Goal: Transaction & Acquisition: Book appointment/travel/reservation

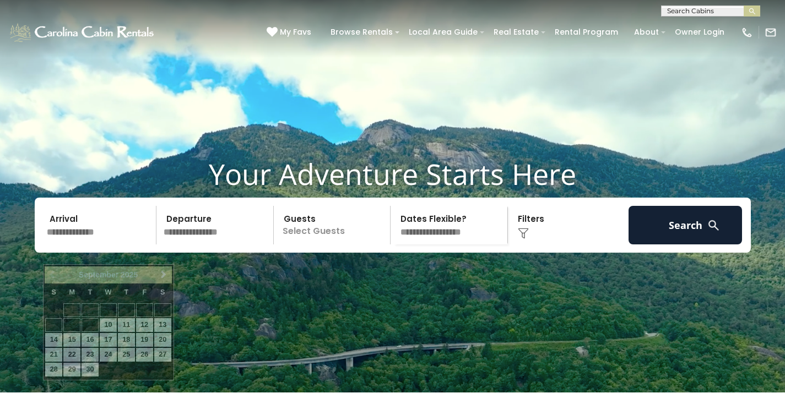
click at [107, 244] on input "text" at bounding box center [100, 225] width 114 height 39
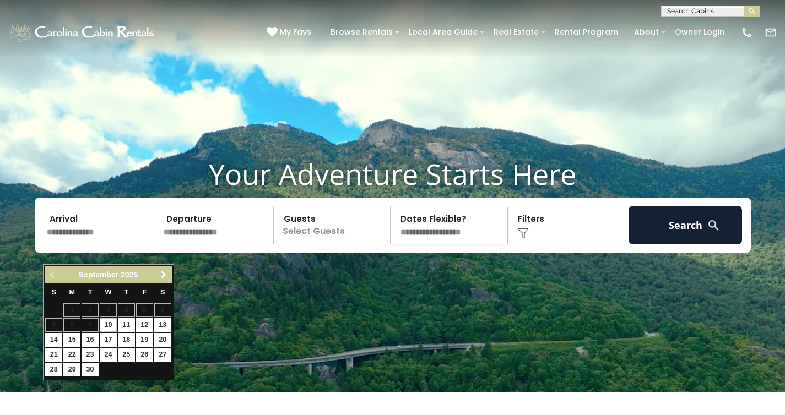
click at [162, 271] on span "Next" at bounding box center [163, 274] width 9 height 9
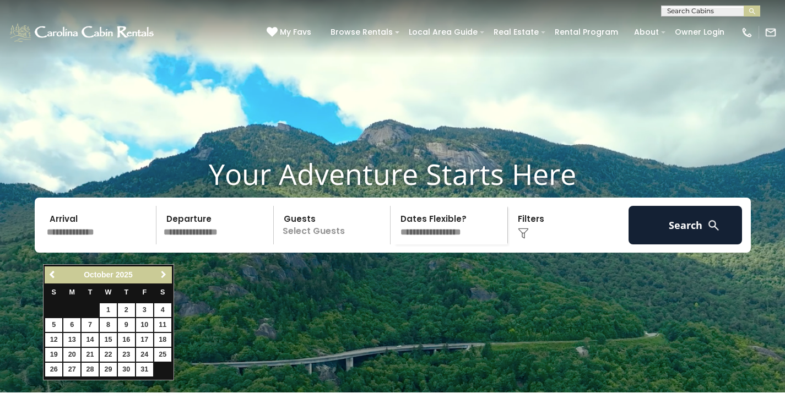
click at [162, 271] on span "Next" at bounding box center [163, 274] width 9 height 9
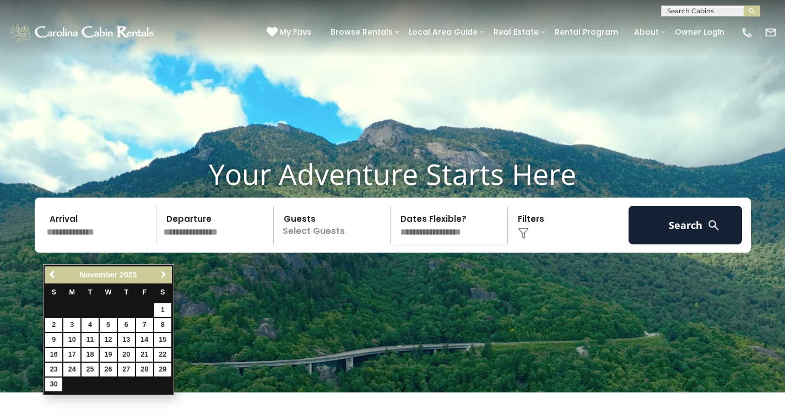
click at [162, 271] on span "Next" at bounding box center [163, 274] width 9 height 9
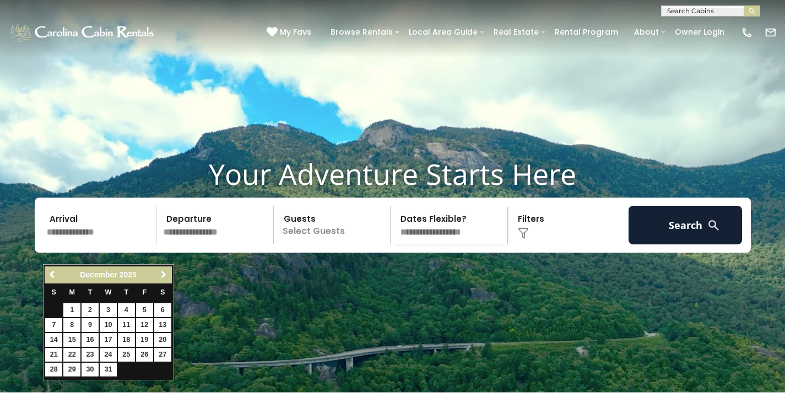
click at [162, 271] on span "Next" at bounding box center [163, 274] width 9 height 9
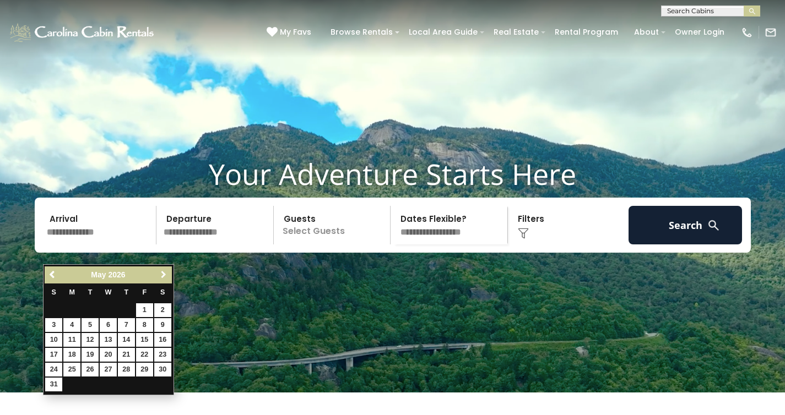
click at [162, 271] on span "Next" at bounding box center [163, 274] width 9 height 9
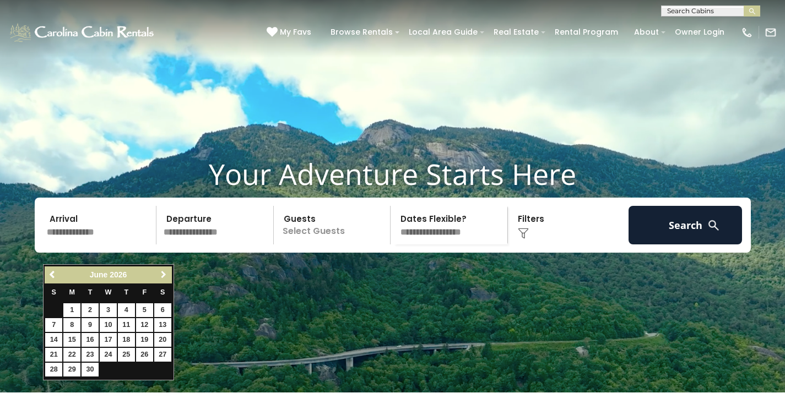
click at [162, 271] on span "Next" at bounding box center [163, 274] width 9 height 9
click at [105, 307] on link "1" at bounding box center [108, 310] width 17 height 14
type input "******"
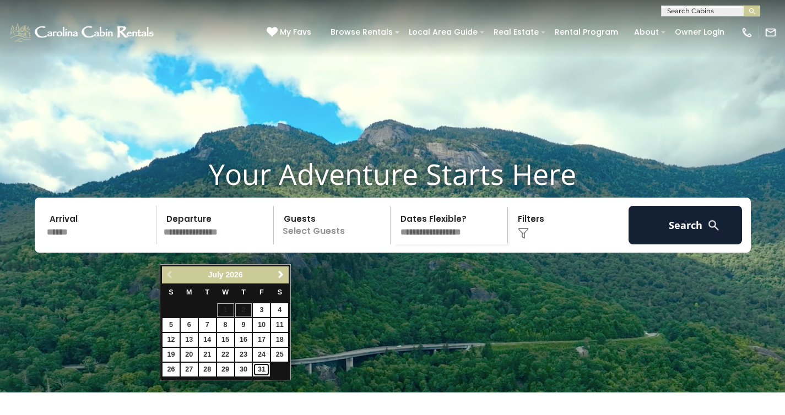
click at [259, 368] on link "31" at bounding box center [261, 370] width 17 height 14
type input "*******"
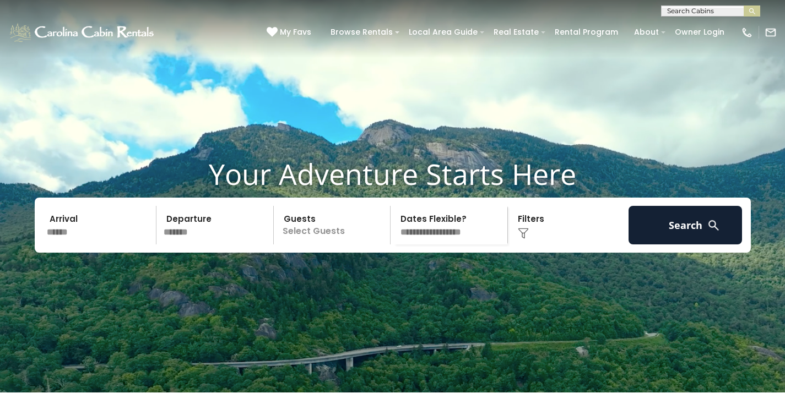
click at [327, 244] on p "Select Guests" at bounding box center [333, 225] width 113 height 39
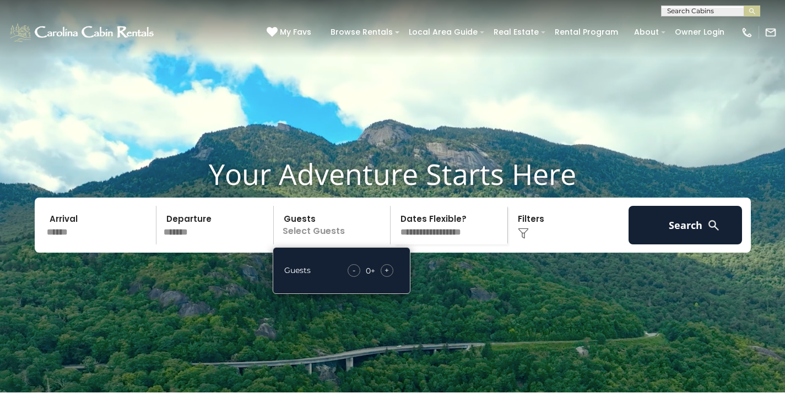
click at [387, 276] on span "+" at bounding box center [386, 270] width 4 height 11
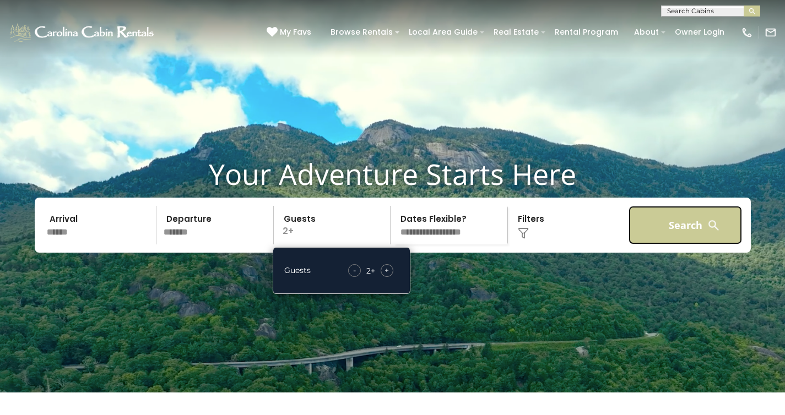
click at [687, 242] on button "Search" at bounding box center [685, 225] width 114 height 39
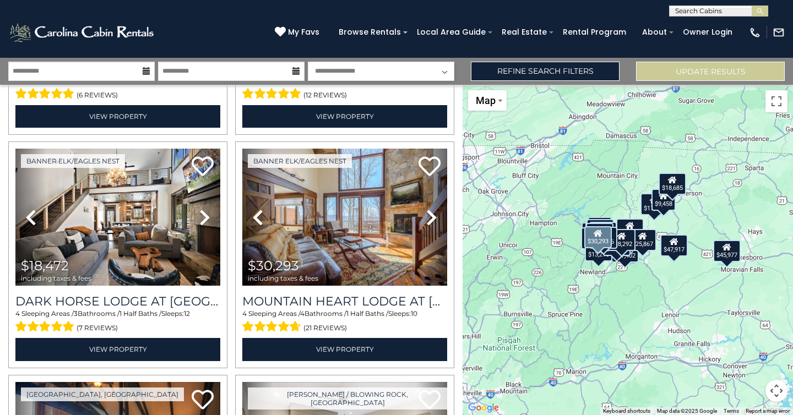
scroll to position [453, 0]
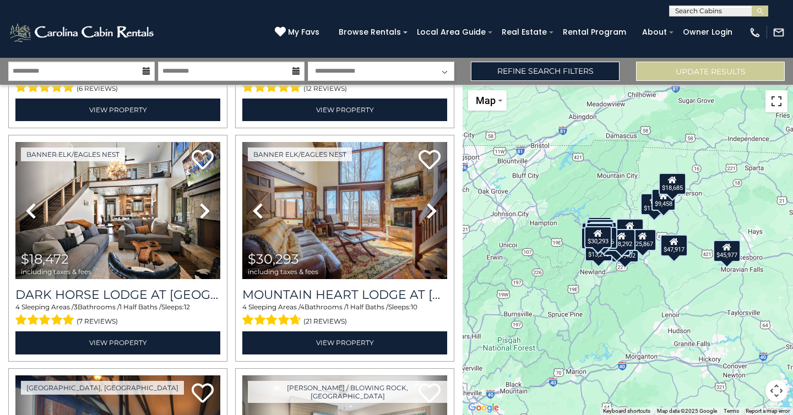
click at [775, 99] on button "Toggle fullscreen view" at bounding box center [776, 101] width 22 height 22
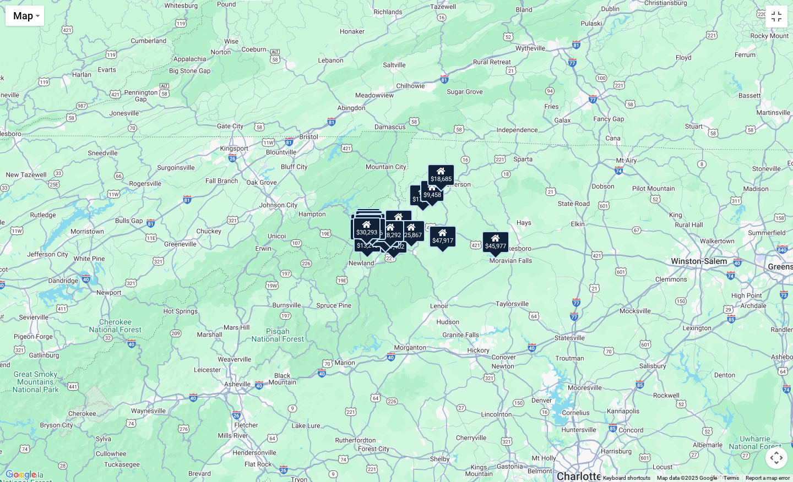
click at [488, 298] on div "$32,539 $47,917 $17,915 $17,126 $18,472 $30,293 $16,049 $16,034 $25,841 $21,777…" at bounding box center [396, 241] width 793 height 482
click at [774, 415] on button "Map camera controls" at bounding box center [776, 458] width 22 height 22
click at [749, 400] on button "Zoom in" at bounding box center [749, 403] width 22 height 22
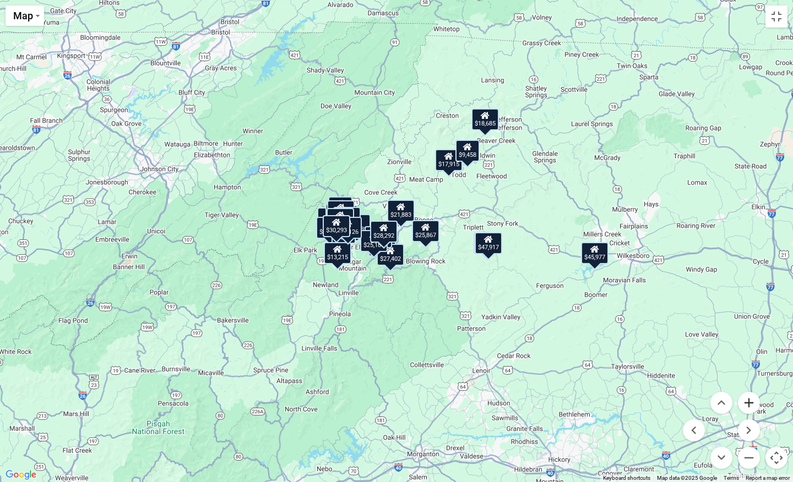
click at [749, 400] on button "Zoom in" at bounding box center [749, 403] width 22 height 22
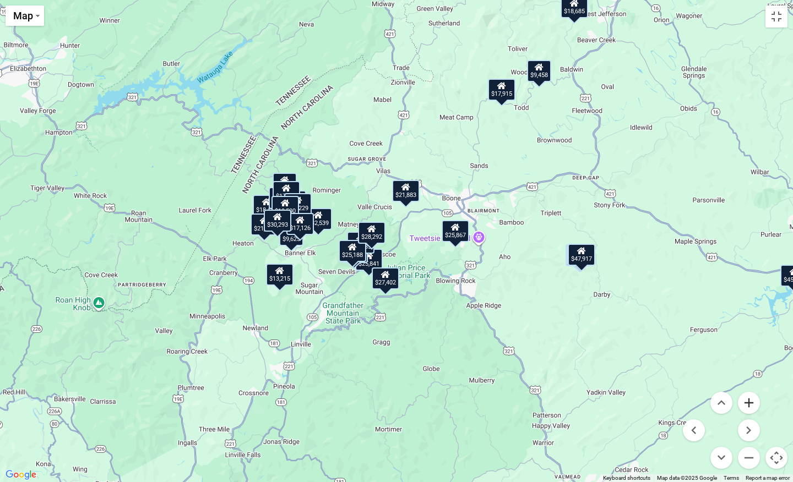
click at [749, 400] on button "Zoom in" at bounding box center [749, 403] width 22 height 22
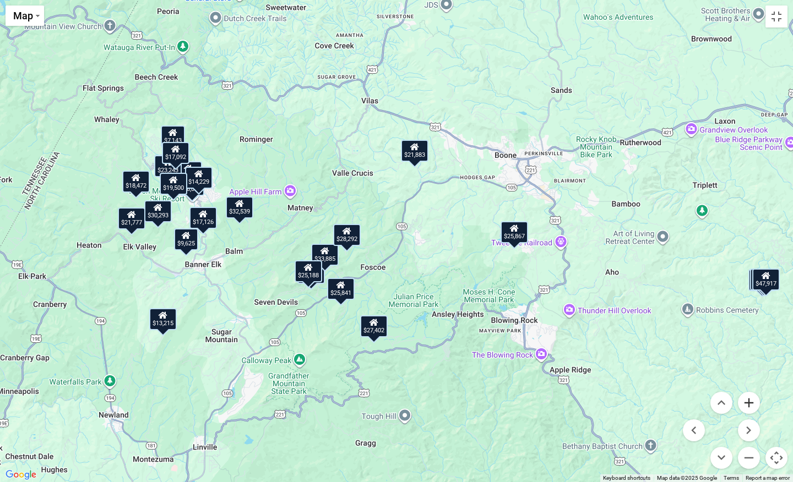
click at [749, 400] on button "Zoom in" at bounding box center [749, 403] width 22 height 22
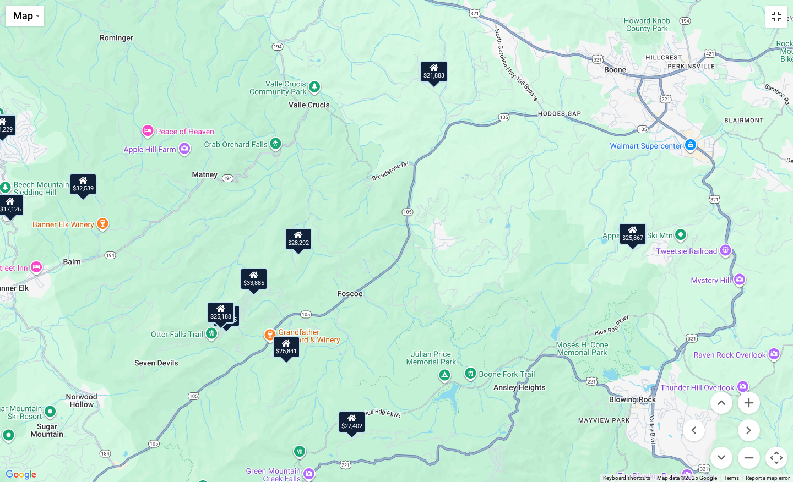
click at [776, 12] on button "Toggle fullscreen view" at bounding box center [776, 17] width 22 height 22
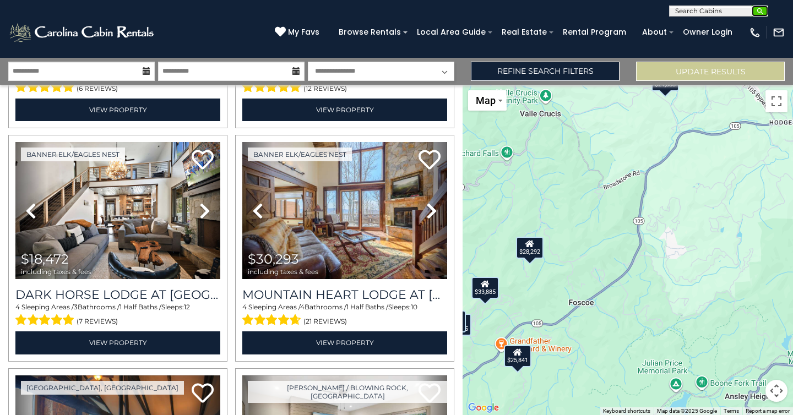
click at [757, 8] on img "submit" at bounding box center [760, 11] width 8 height 8
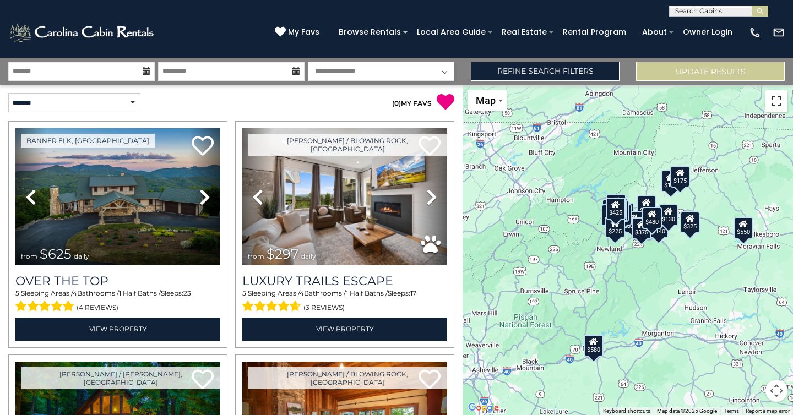
click at [776, 97] on button "Toggle fullscreen view" at bounding box center [776, 101] width 22 height 22
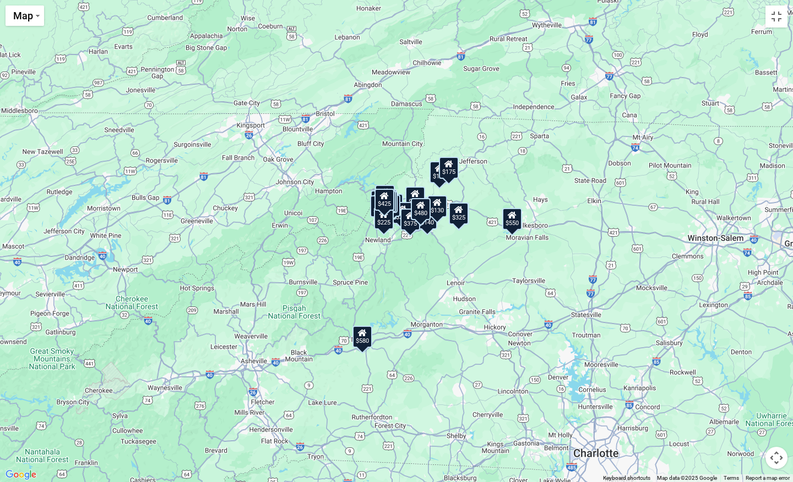
click at [775, 415] on button "Map camera controls" at bounding box center [776, 458] width 22 height 22
click at [747, 401] on button "Zoom in" at bounding box center [749, 403] width 22 height 22
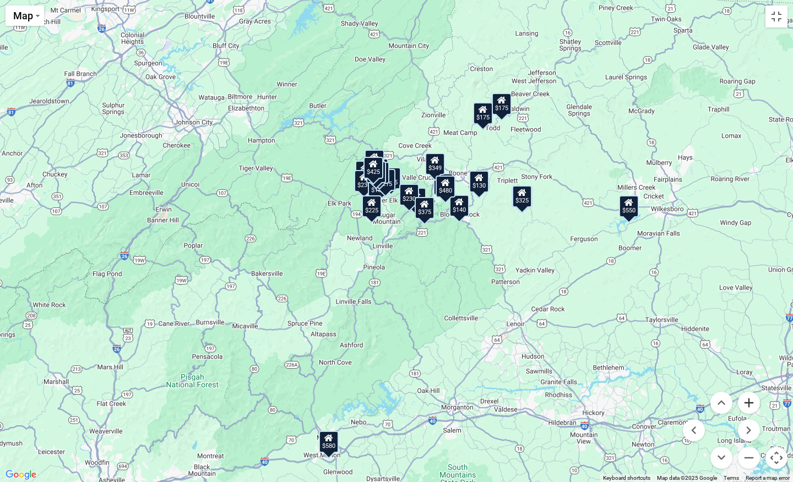
click at [747, 401] on button "Zoom in" at bounding box center [749, 403] width 22 height 22
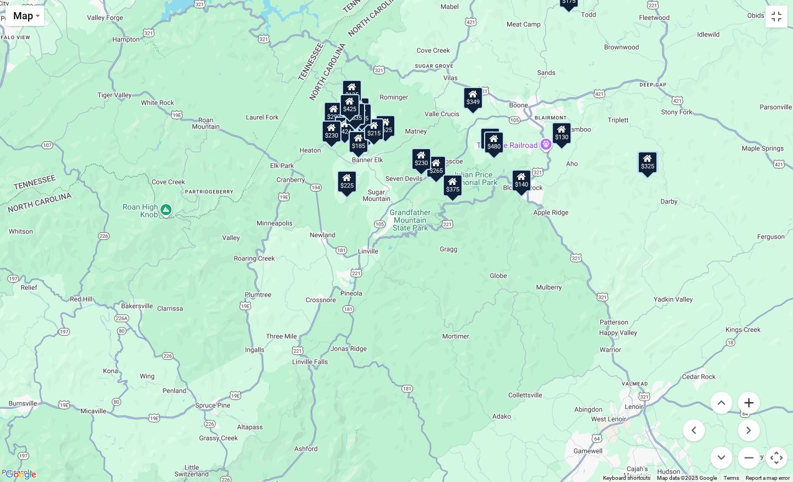
click at [752, 400] on button "Zoom in" at bounding box center [749, 403] width 22 height 22
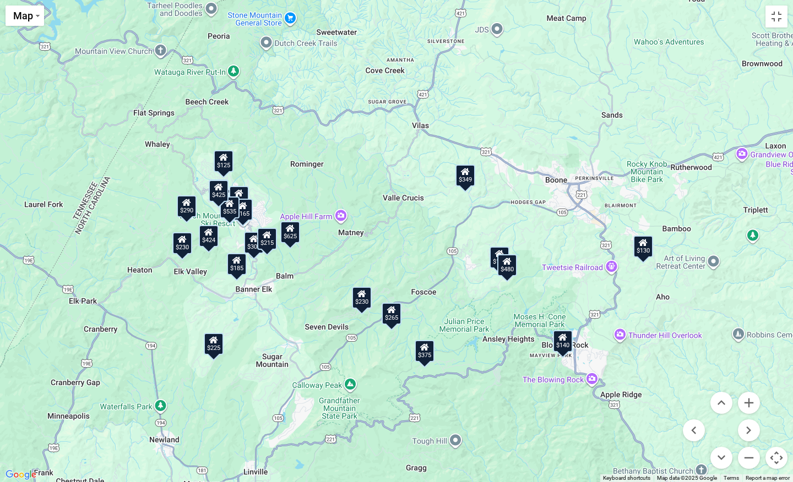
drag, startPoint x: 669, startPoint y: 270, endPoint x: 585, endPoint y: 482, distance: 227.6
click at [585, 415] on div "$625 $297 $175 $165 $300 $580 $290 $424 $395 $270 $185 $265 $230 $550 $349 $230…" at bounding box center [396, 241] width 793 height 482
click at [747, 401] on button "Zoom in" at bounding box center [749, 403] width 22 height 22
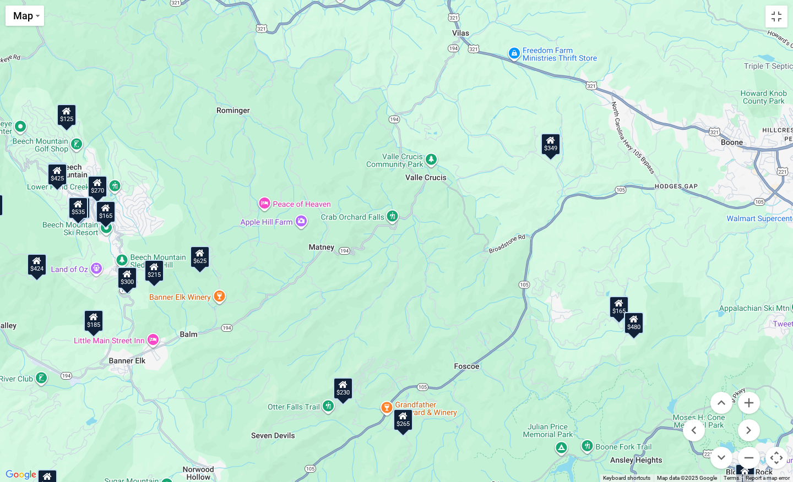
drag, startPoint x: 706, startPoint y: 301, endPoint x: 719, endPoint y: 324, distance: 26.9
click at [719, 324] on div "$625 $297 $175 $165 $300 $580 $290 $424 $395 $270 $185 $265 $230 $550 $349 $230…" at bounding box center [396, 241] width 793 height 482
click at [777, 14] on button "Toggle fullscreen view" at bounding box center [776, 17] width 22 height 22
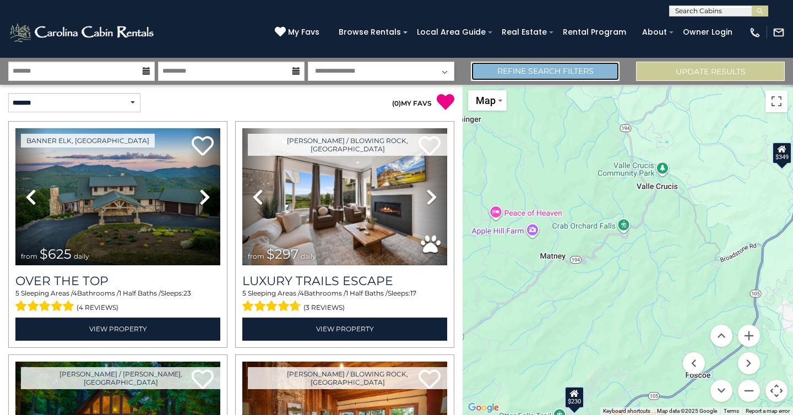
click at [582, 70] on link "Refine Search Filters" at bounding box center [545, 71] width 149 height 19
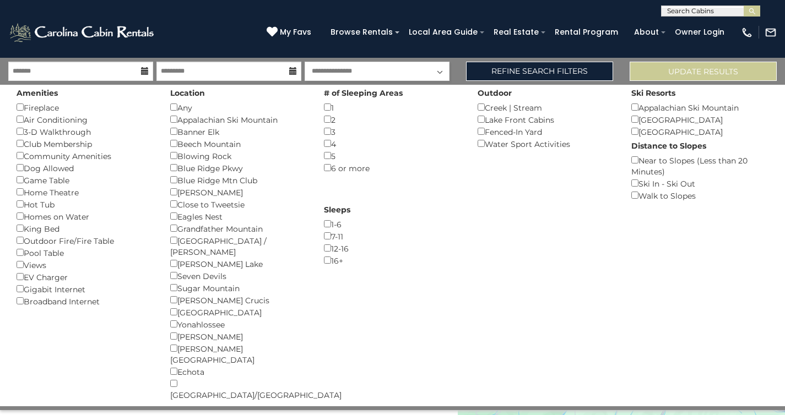
click at [496, 202] on div "Amenities Fireplace () Air Conditioning () 3-D Walkthrough () Club Membership (…" at bounding box center [392, 246] width 768 height 322
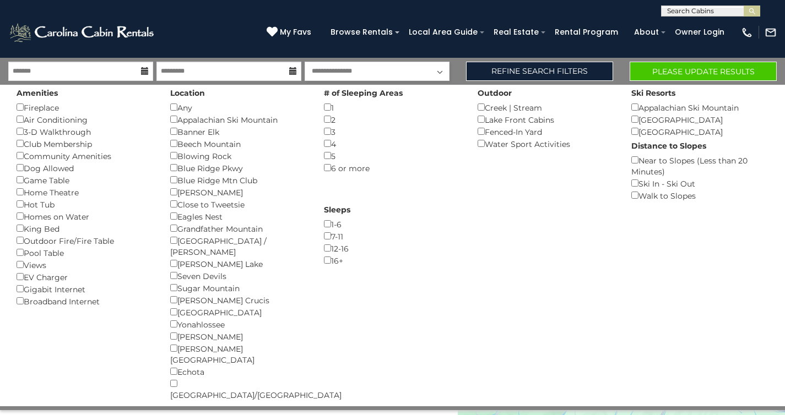
click at [374, 72] on select "**********" at bounding box center [377, 71] width 145 height 19
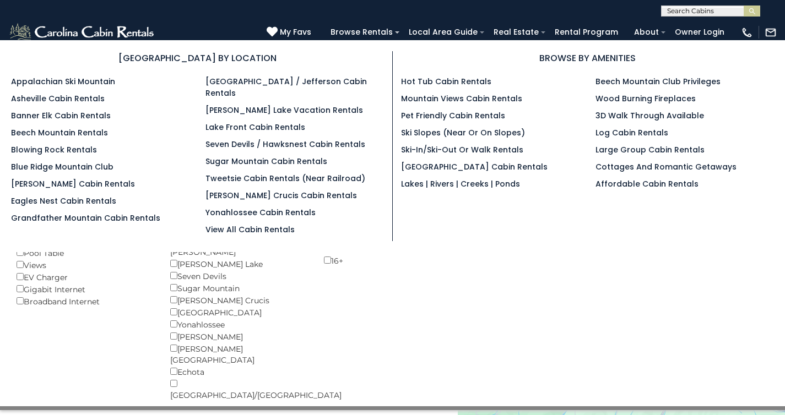
click at [461, 232] on section "BROWSE BY LOCATION Appalachian Ski Mountain Asheville Cabin Rentals Banner Elk …" at bounding box center [392, 146] width 785 height 212
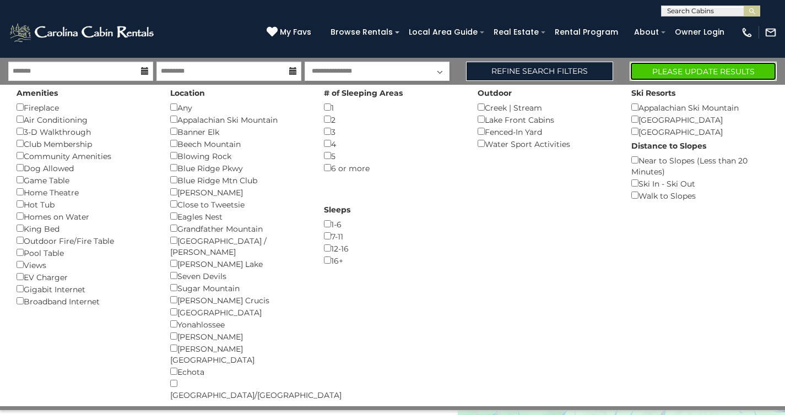
click at [682, 67] on button "Please Update Results" at bounding box center [702, 71] width 147 height 19
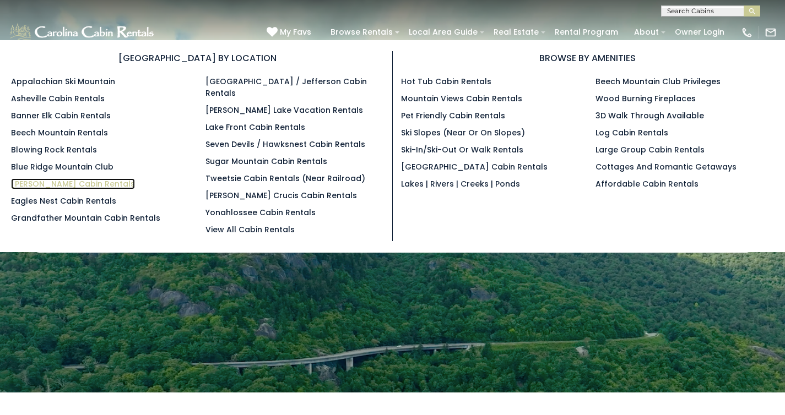
click at [77, 181] on link "[PERSON_NAME] Cabin Rentals" at bounding box center [73, 183] width 124 height 11
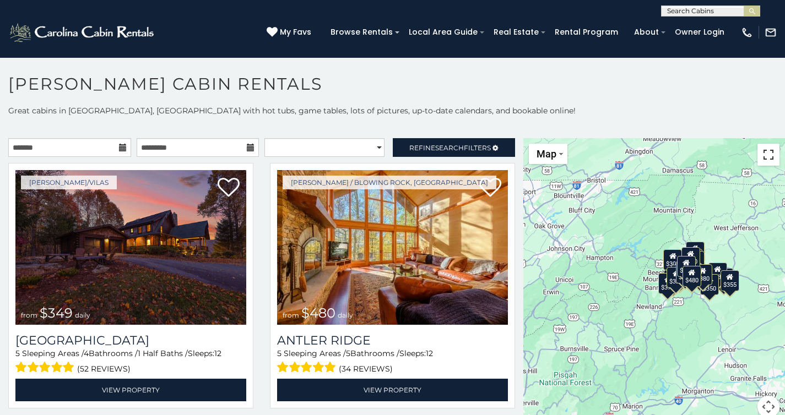
click at [757, 155] on button "Toggle fullscreen view" at bounding box center [768, 155] width 22 height 22
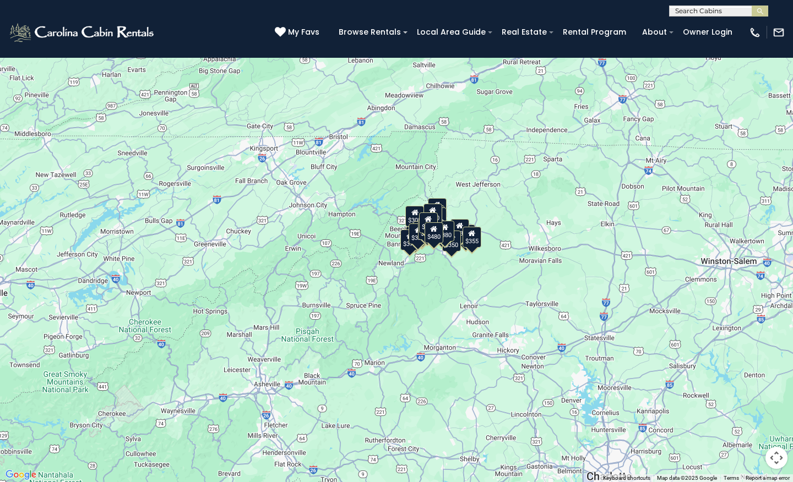
click at [776, 415] on button "Map camera controls" at bounding box center [776, 458] width 22 height 22
click at [750, 401] on button "Zoom in" at bounding box center [749, 403] width 22 height 22
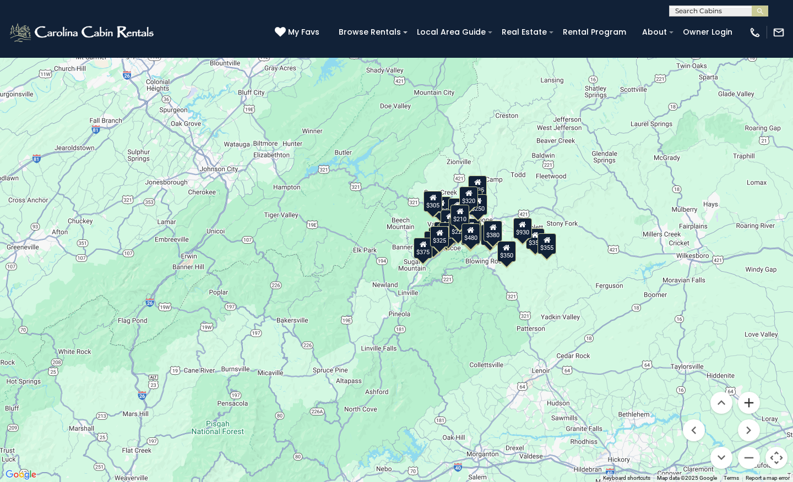
click at [750, 401] on button "Zoom in" at bounding box center [749, 403] width 22 height 22
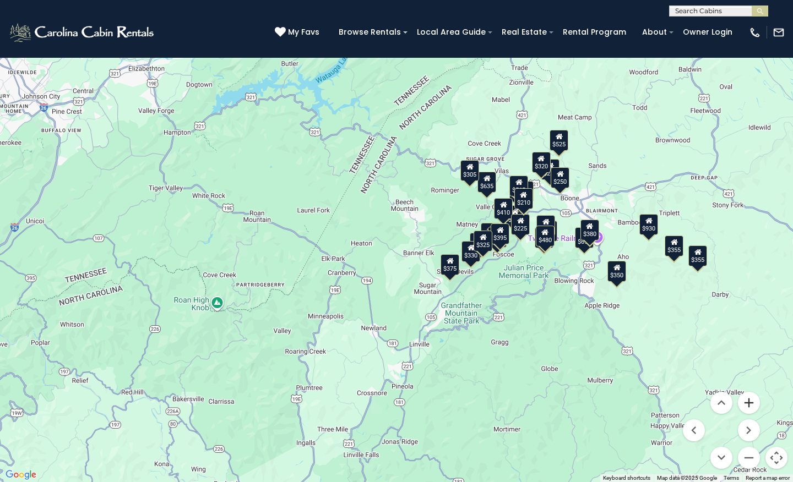
click at [750, 401] on button "Zoom in" at bounding box center [749, 403] width 22 height 22
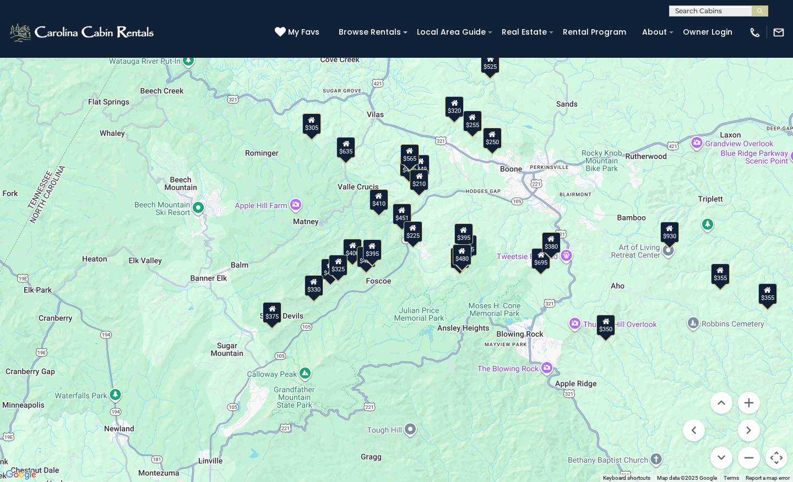
drag, startPoint x: 721, startPoint y: 333, endPoint x: 488, endPoint y: 346, distance: 233.8
click at [487, 346] on div "$349 $480 $525 $315 $355 $635 $675 $930 $400 $451 $330 $400 $485 $460 $395 $695…" at bounding box center [396, 241] width 793 height 482
click at [750, 402] on button "Zoom in" at bounding box center [749, 403] width 22 height 22
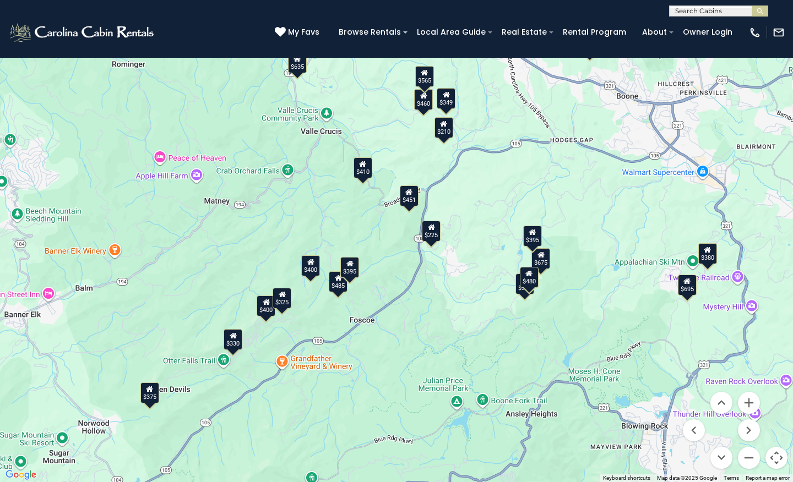
click at [533, 236] on div "$395" at bounding box center [532, 236] width 19 height 21
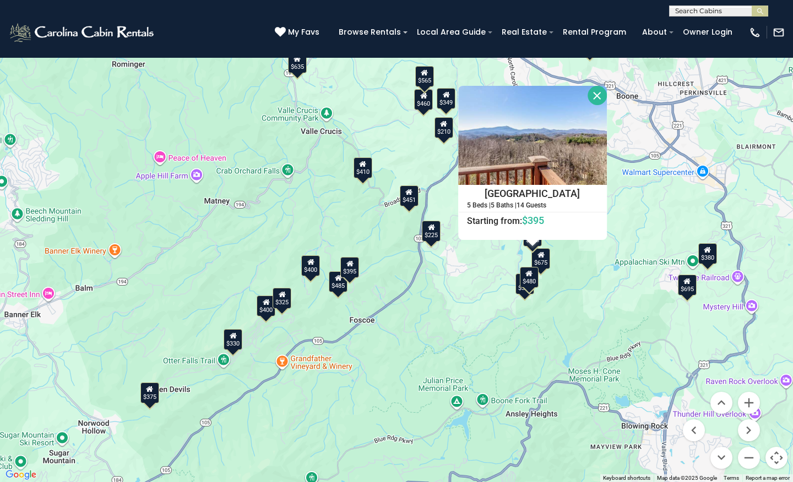
click at [645, 236] on div "$349 $480 $525 $315 $355 $635 $675 $930 $400 $451 $330 $400 $485 $460 $395 $695…" at bounding box center [396, 241] width 793 height 482
click at [568, 300] on div "$349 $480 $525 $315 $355 $635 $675 $930 $400 $451 $330 $400 $485 $460 $395 $695…" at bounding box center [396, 241] width 793 height 482
click at [530, 278] on div "$480" at bounding box center [529, 277] width 19 height 21
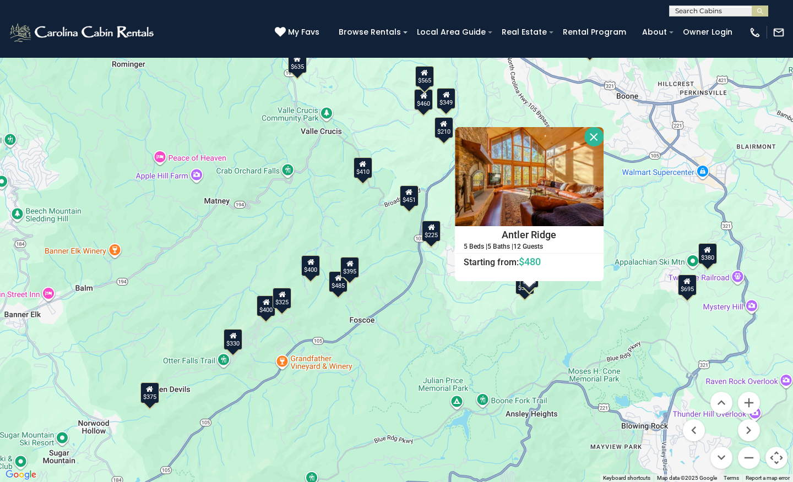
click at [519, 292] on div "$315" at bounding box center [524, 284] width 19 height 21
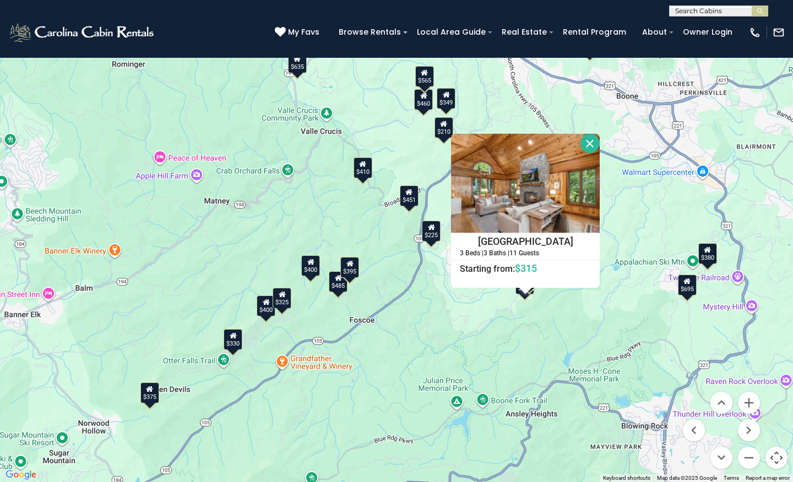
click at [626, 216] on div "$349 $480 $525 $315 $355 $635 $675 $930 $400 $451 $330 $400 $485 $460 $395 $695…" at bounding box center [396, 241] width 793 height 482
click at [590, 137] on button "Close" at bounding box center [589, 143] width 19 height 19
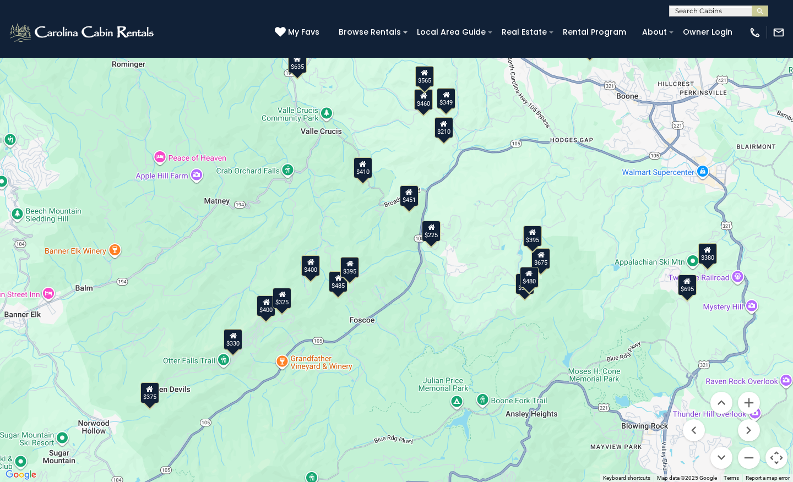
click at [776, 415] on button "Map camera controls" at bounding box center [776, 458] width 22 height 22
click at [775, 13] on button "Toggle fullscreen view" at bounding box center [776, 17] width 22 height 22
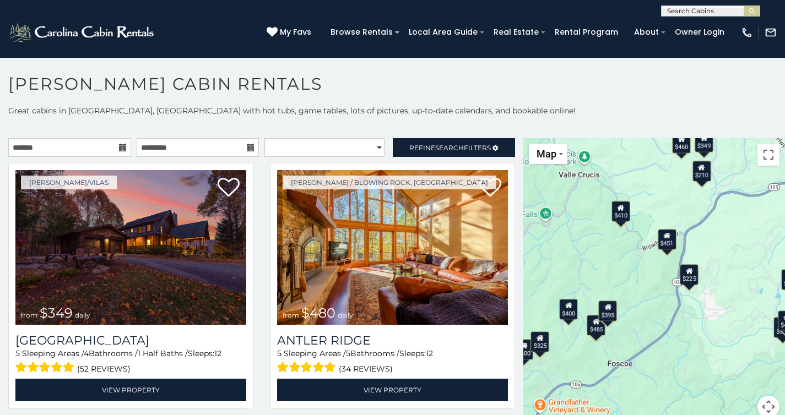
scroll to position [1, 0]
drag, startPoint x: 715, startPoint y: 10, endPoint x: 662, endPoint y: 12, distance: 53.5
click at [662, 12] on input "text" at bounding box center [709, 12] width 96 height 11
type input "******"
click at [711, 26] on li "Poplar Hill Hideaway" at bounding box center [710, 26] width 98 height 10
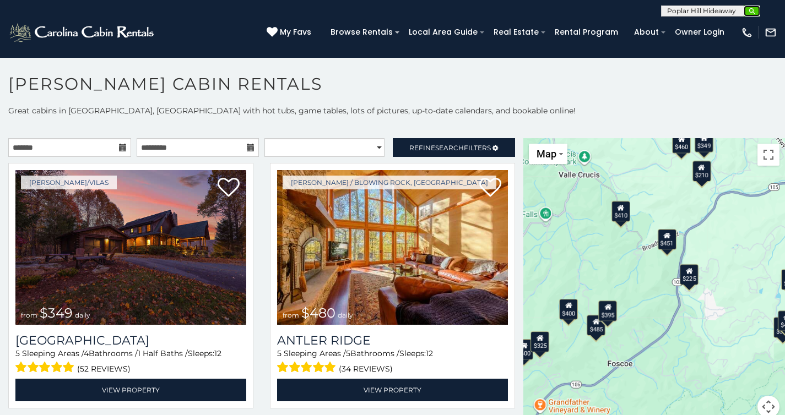
click at [752, 10] on img "submit" at bounding box center [752, 11] width 8 height 8
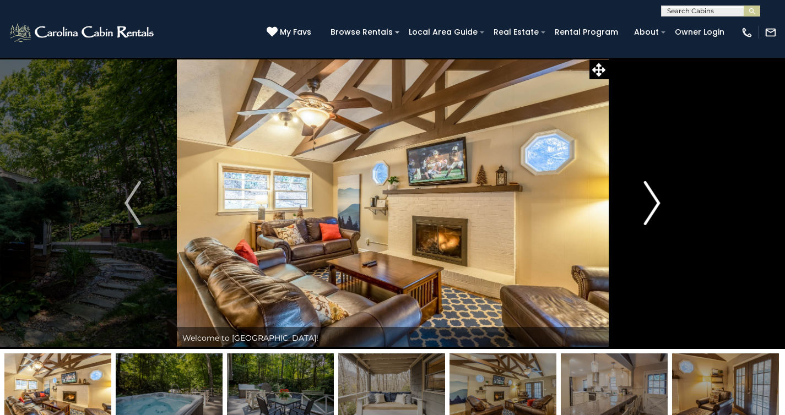
scroll to position [2, 0]
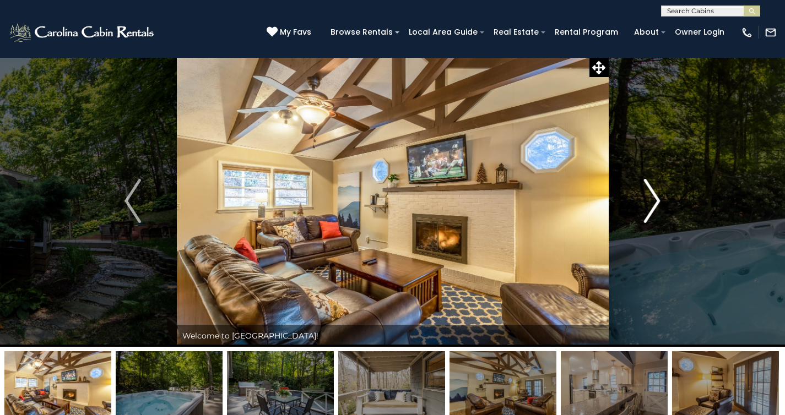
click at [654, 202] on img "Next" at bounding box center [652, 201] width 17 height 44
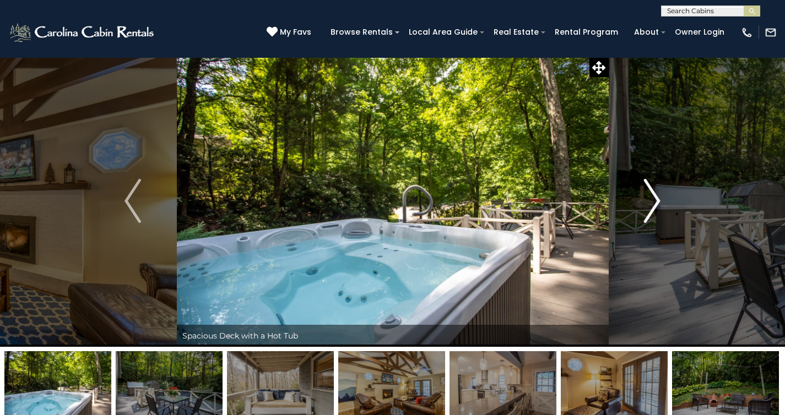
click at [654, 202] on img "Next" at bounding box center [652, 201] width 17 height 44
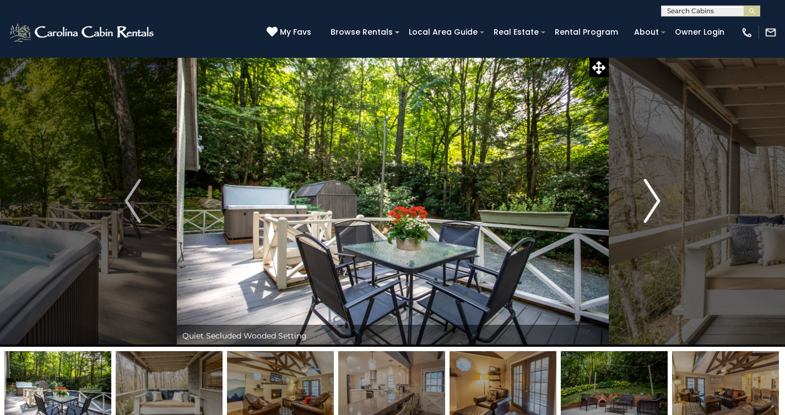
click at [654, 202] on img "Next" at bounding box center [652, 201] width 17 height 44
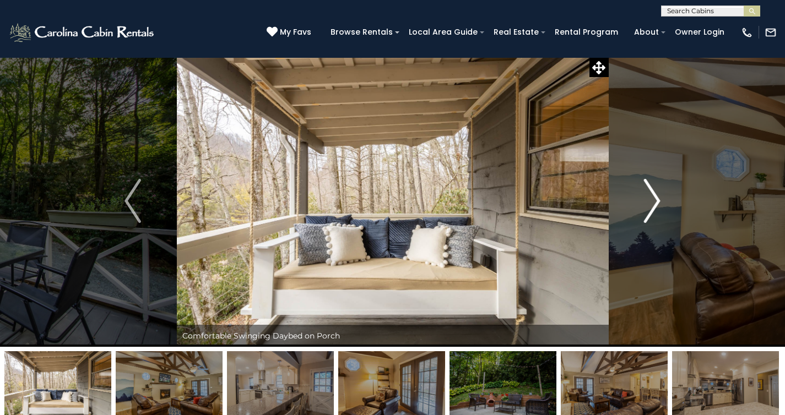
click at [654, 202] on img "Next" at bounding box center [652, 201] width 17 height 44
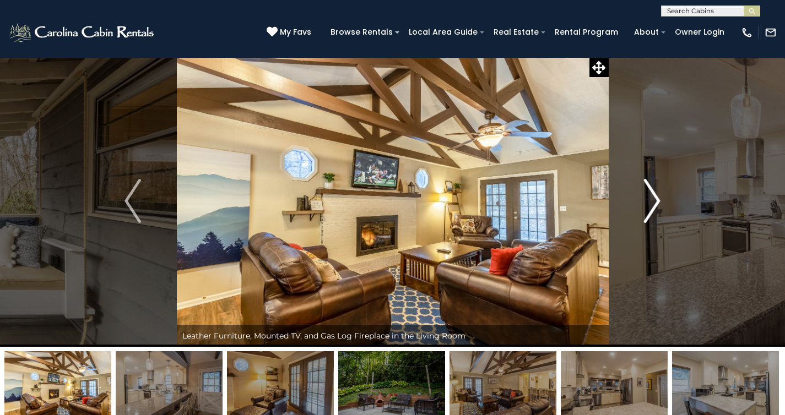
click at [654, 202] on img "Next" at bounding box center [652, 201] width 17 height 44
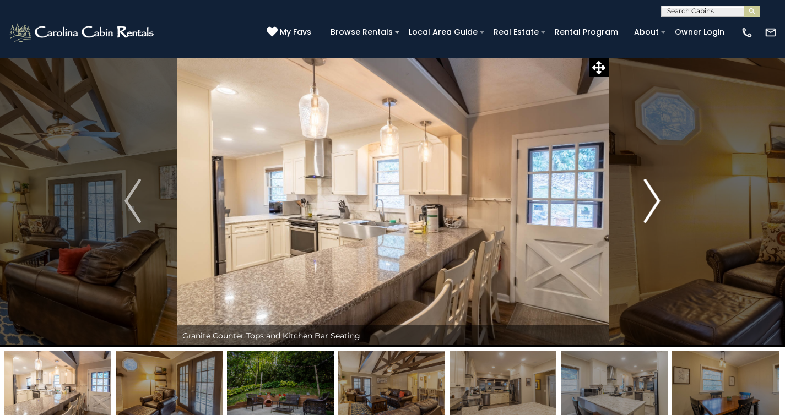
click at [654, 202] on img "Next" at bounding box center [652, 201] width 17 height 44
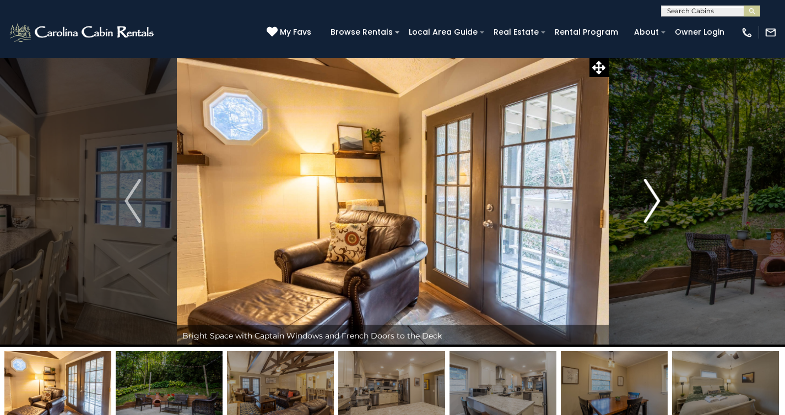
click at [654, 202] on img "Next" at bounding box center [652, 201] width 17 height 44
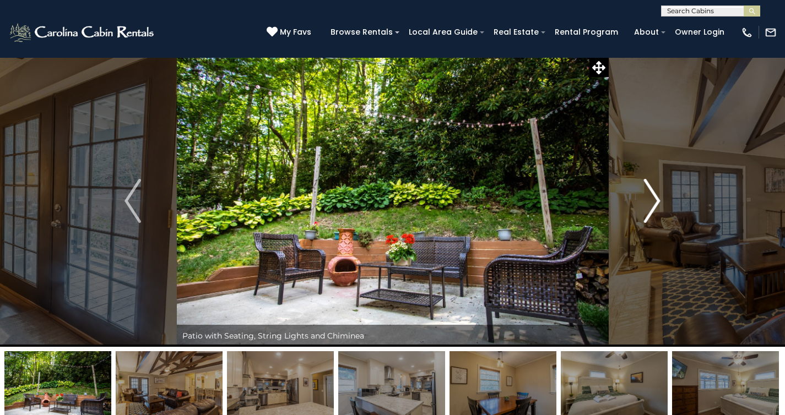
click at [654, 202] on img "Next" at bounding box center [652, 201] width 17 height 44
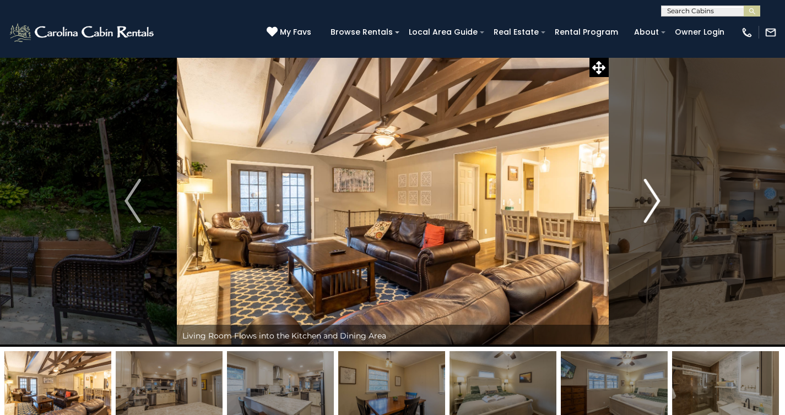
click at [654, 202] on img "Next" at bounding box center [652, 201] width 17 height 44
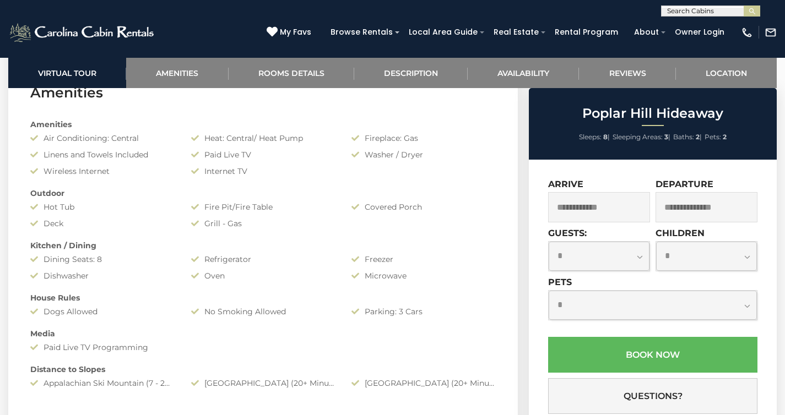
scroll to position [809, 0]
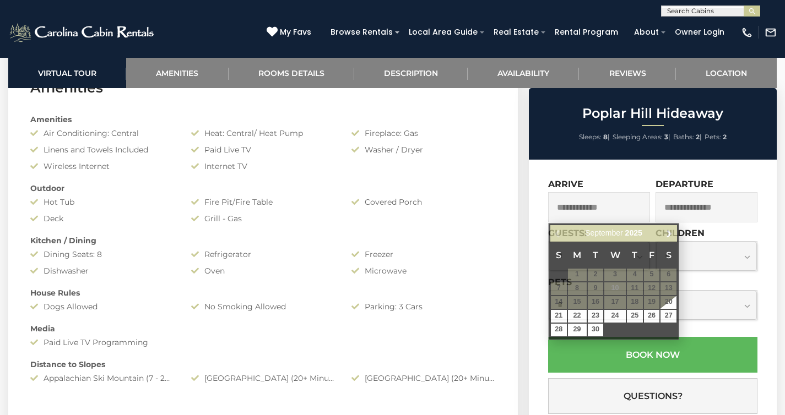
click at [621, 209] on input "text" at bounding box center [599, 207] width 102 height 30
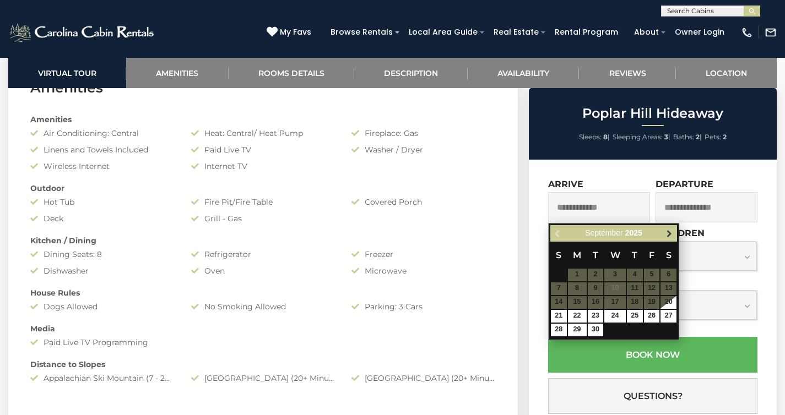
click at [667, 231] on span "Next" at bounding box center [669, 233] width 9 height 9
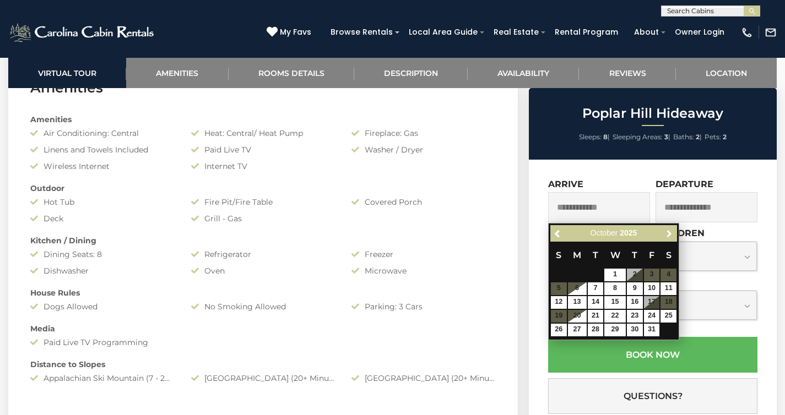
click at [667, 231] on span "Next" at bounding box center [669, 233] width 9 height 9
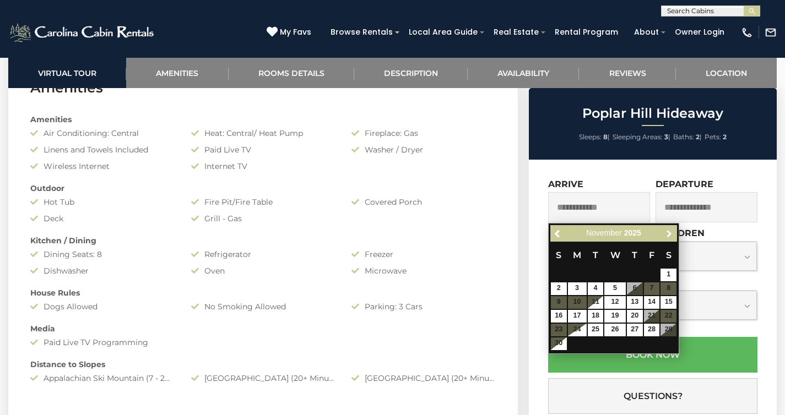
click at [667, 231] on span "Next" at bounding box center [669, 233] width 9 height 9
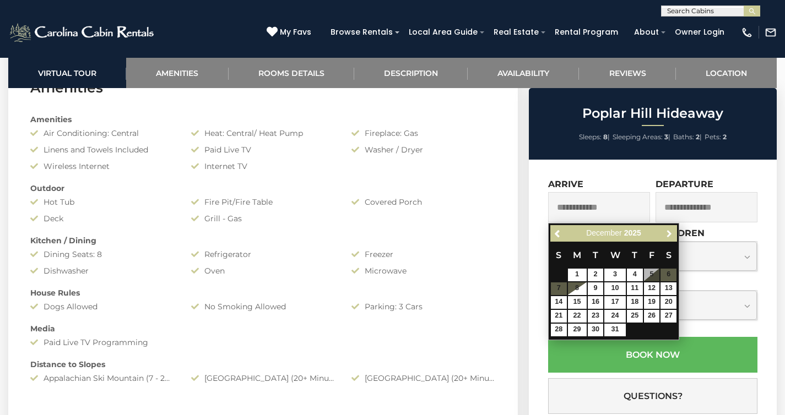
click at [667, 231] on span "Next" at bounding box center [669, 233] width 9 height 9
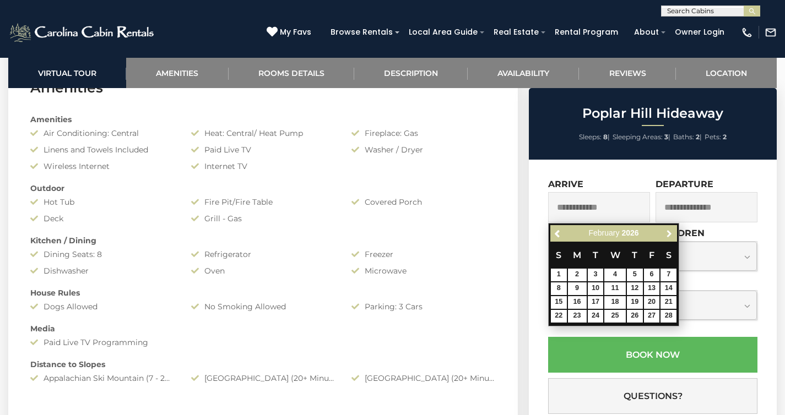
click at [667, 231] on span "Next" at bounding box center [669, 233] width 9 height 9
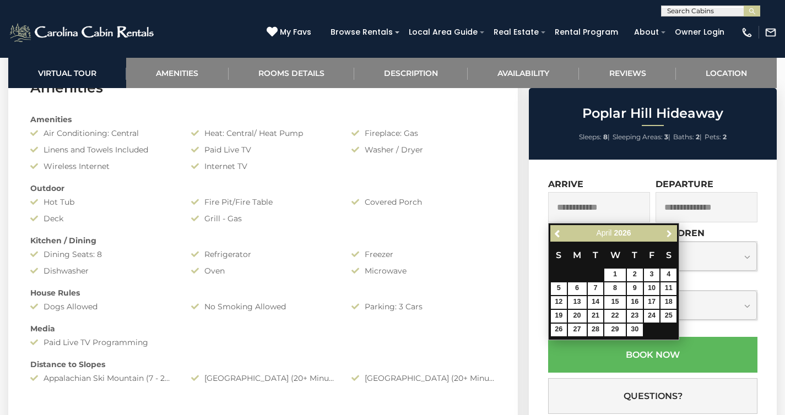
click at [667, 231] on span "Next" at bounding box center [669, 233] width 9 height 9
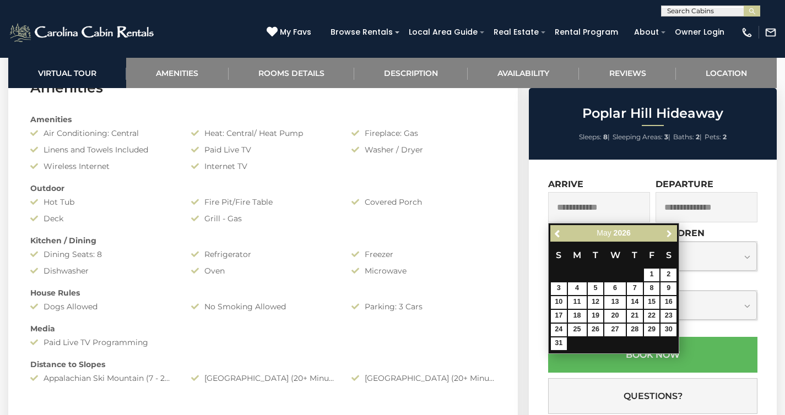
click at [667, 231] on span "Next" at bounding box center [669, 233] width 9 height 9
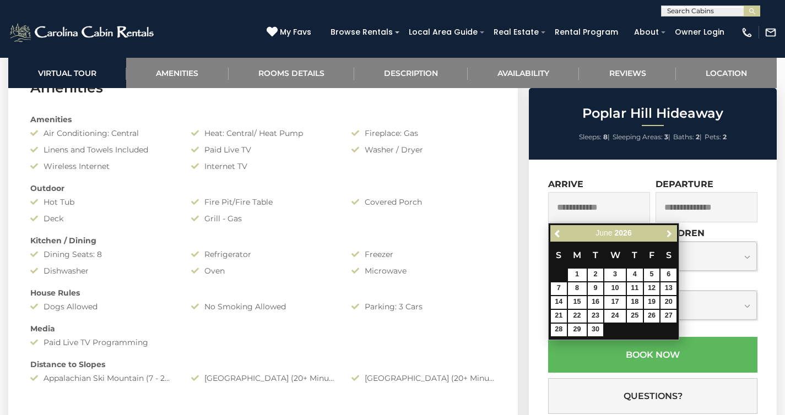
click at [667, 231] on span "Next" at bounding box center [669, 233] width 9 height 9
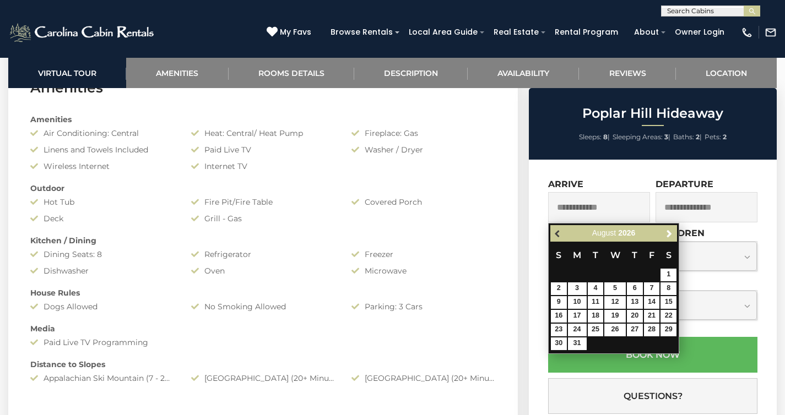
click at [556, 235] on span "Previous" at bounding box center [557, 233] width 9 height 9
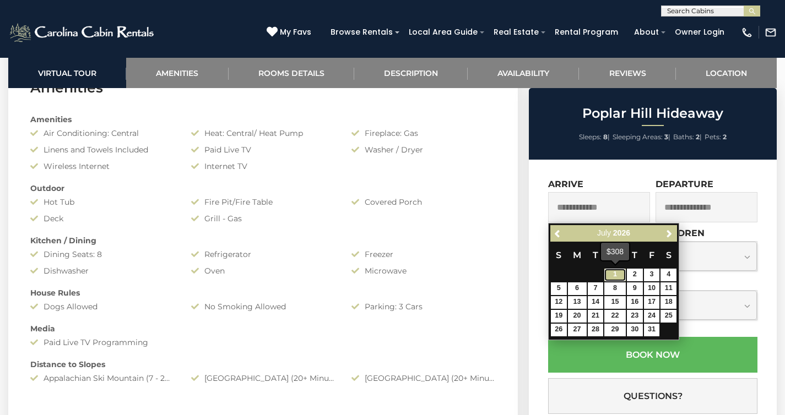
click at [613, 273] on link "1" at bounding box center [614, 275] width 21 height 13
type input "**********"
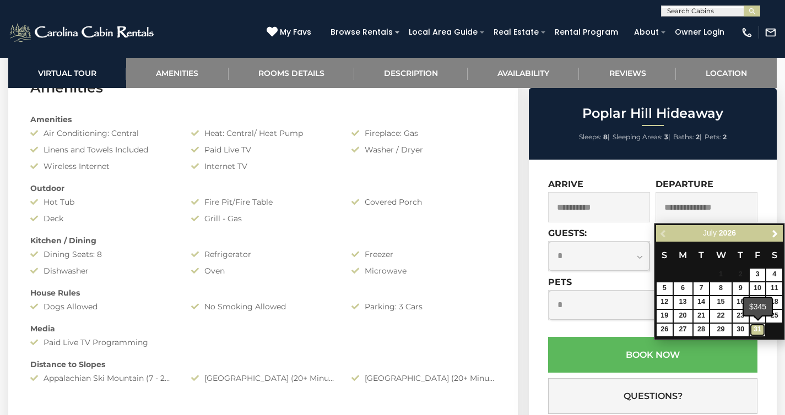
click at [757, 327] on link "31" at bounding box center [757, 330] width 16 height 13
type input "**********"
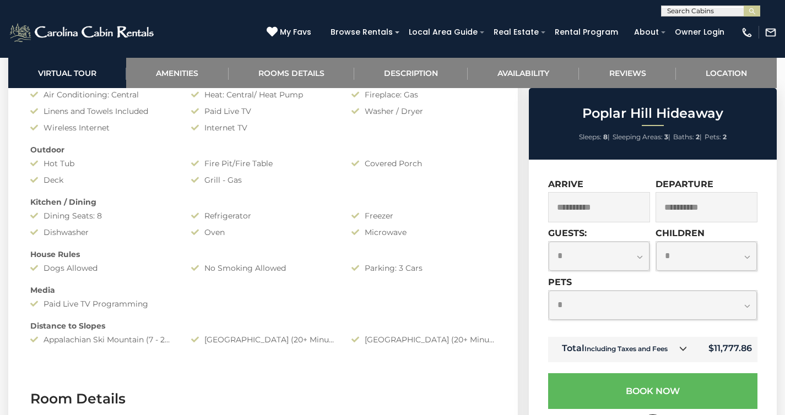
scroll to position [849, 0]
click at [638, 252] on select "**********" at bounding box center [598, 256] width 101 height 29
select select "*"
click at [548, 242] on select "**********" at bounding box center [598, 256] width 101 height 29
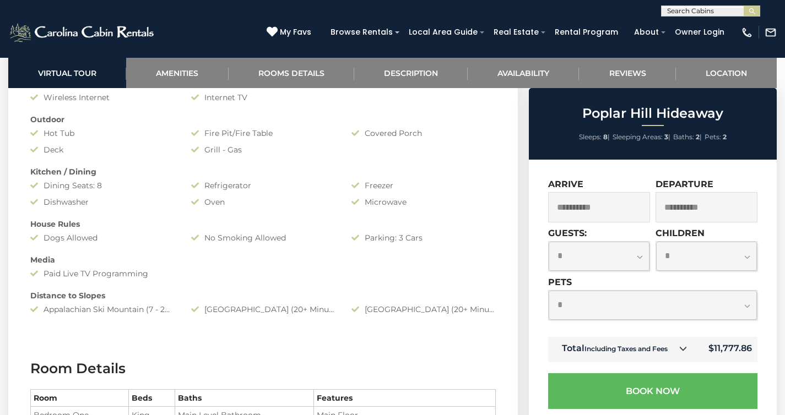
scroll to position [890, 0]
